Goal: Find specific page/section: Find specific page/section

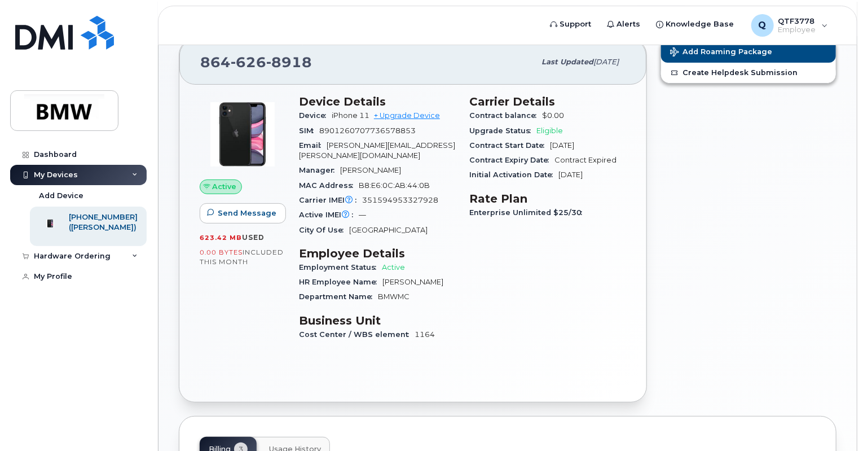
scroll to position [21, 0]
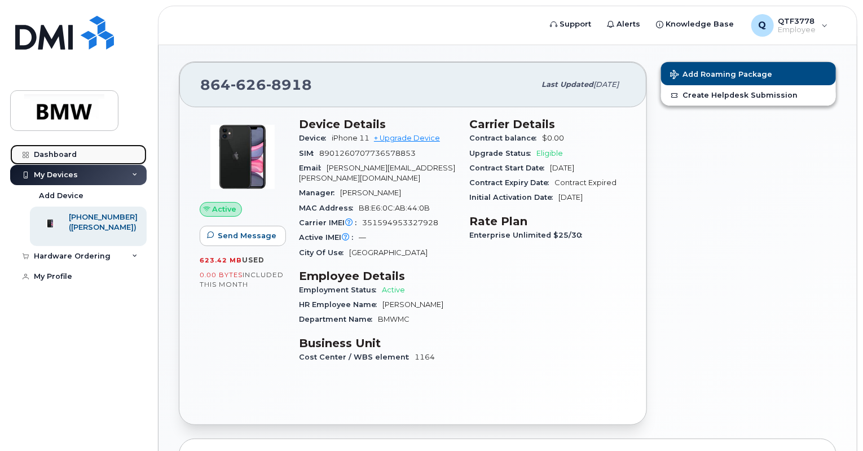
click at [70, 156] on div "Dashboard" at bounding box center [55, 154] width 43 height 9
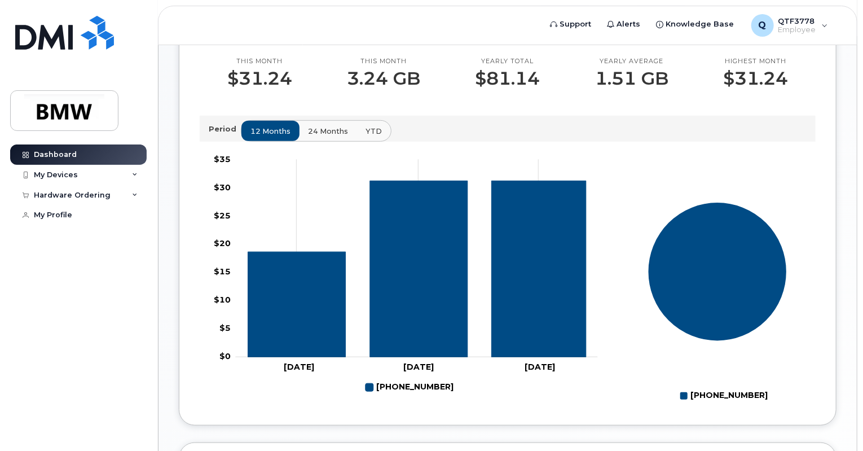
scroll to position [338, 0]
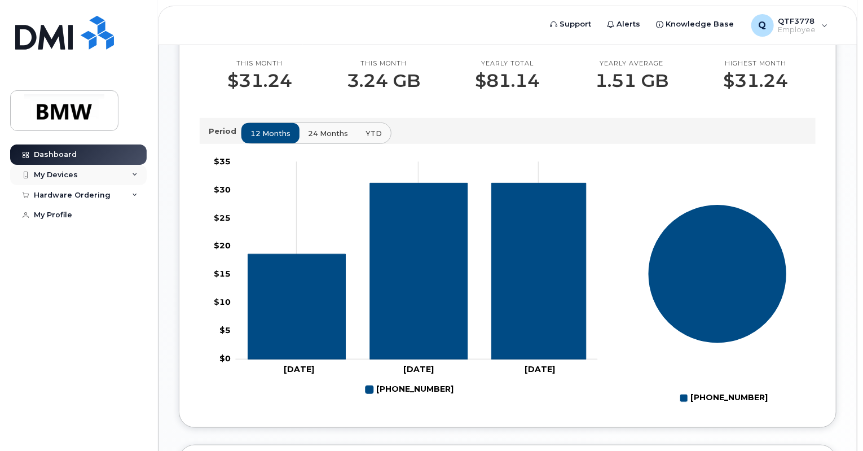
click at [62, 178] on div "My Devices" at bounding box center [56, 174] width 44 height 9
click at [98, 261] on div "Hardware Ordering" at bounding box center [72, 256] width 77 height 9
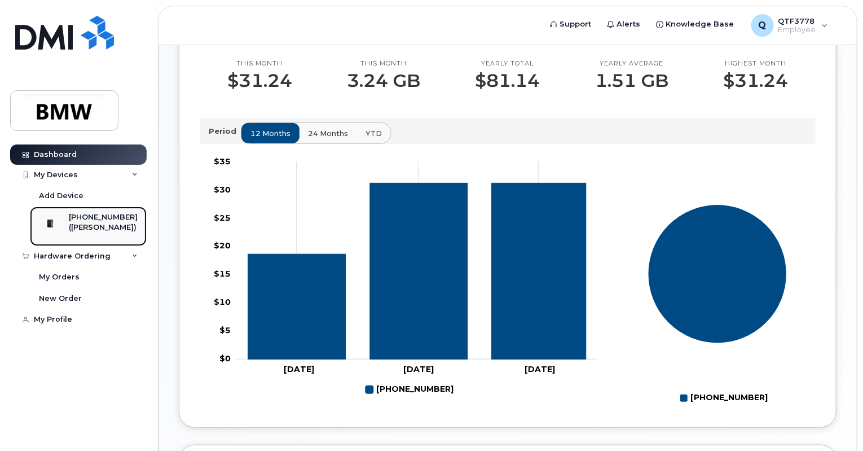
click at [81, 224] on div "([PERSON_NAME])" at bounding box center [103, 227] width 69 height 10
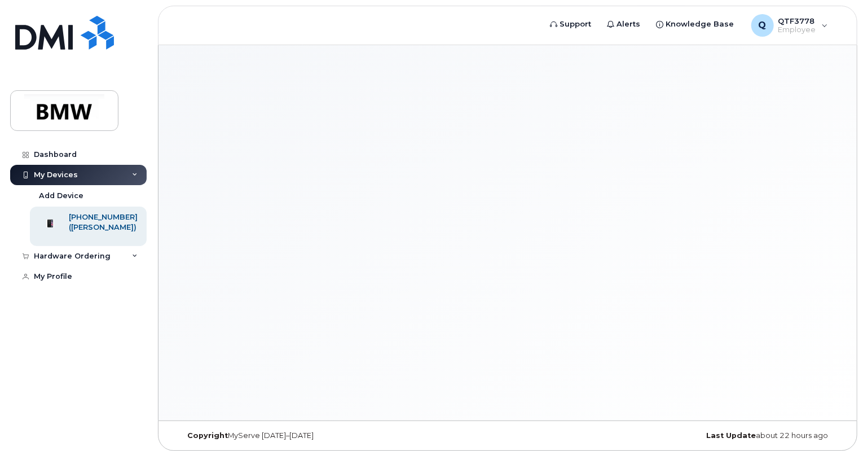
click at [81, 224] on div "([PERSON_NAME])" at bounding box center [103, 227] width 69 height 10
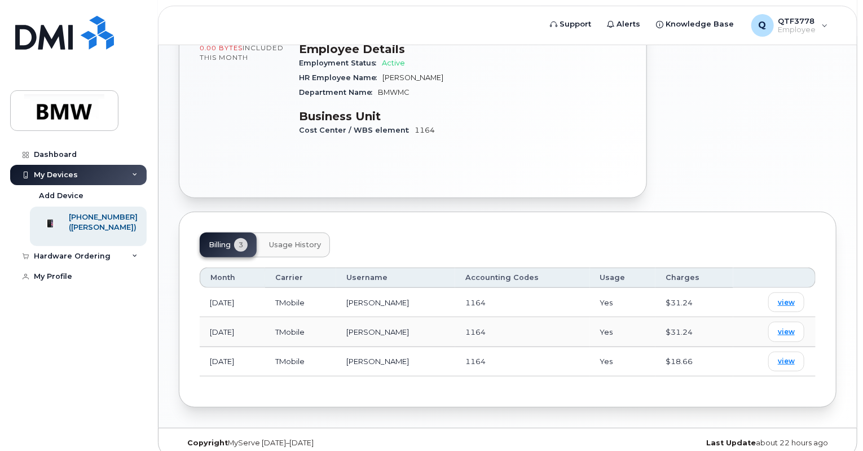
scroll to position [248, 0]
click at [305, 240] on span "Usage History" at bounding box center [295, 244] width 52 height 9
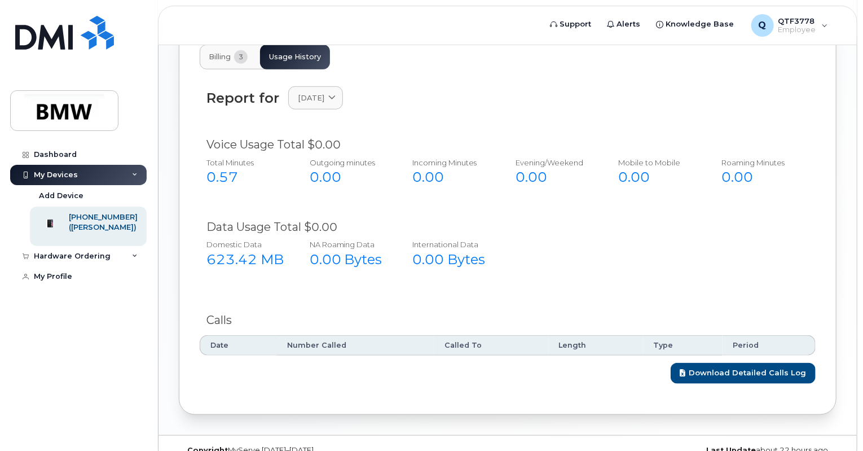
scroll to position [444, 0]
